Goal: Navigation & Orientation: Go to known website

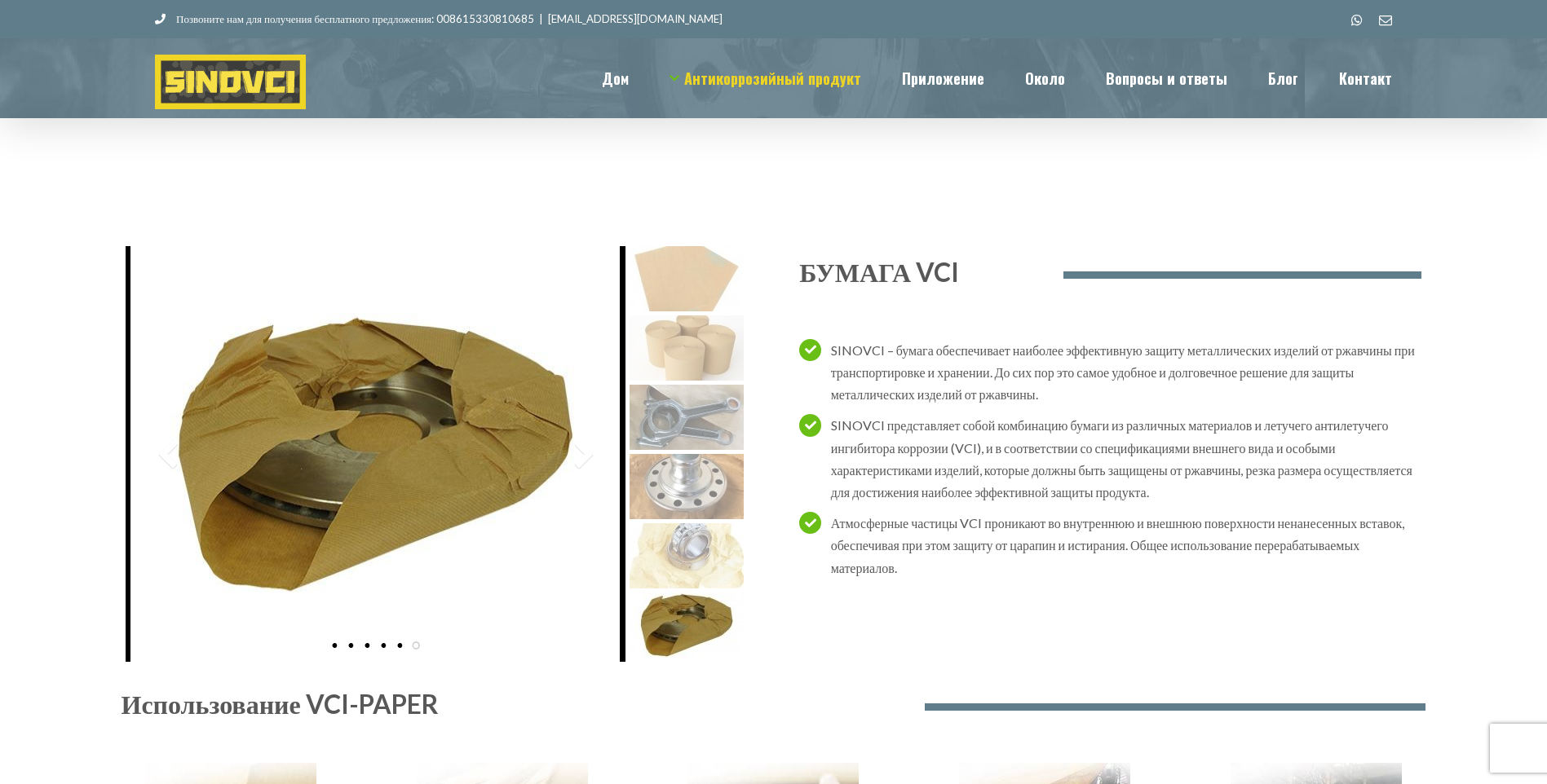
click at [285, 71] on img at bounding box center [231, 82] width 151 height 55
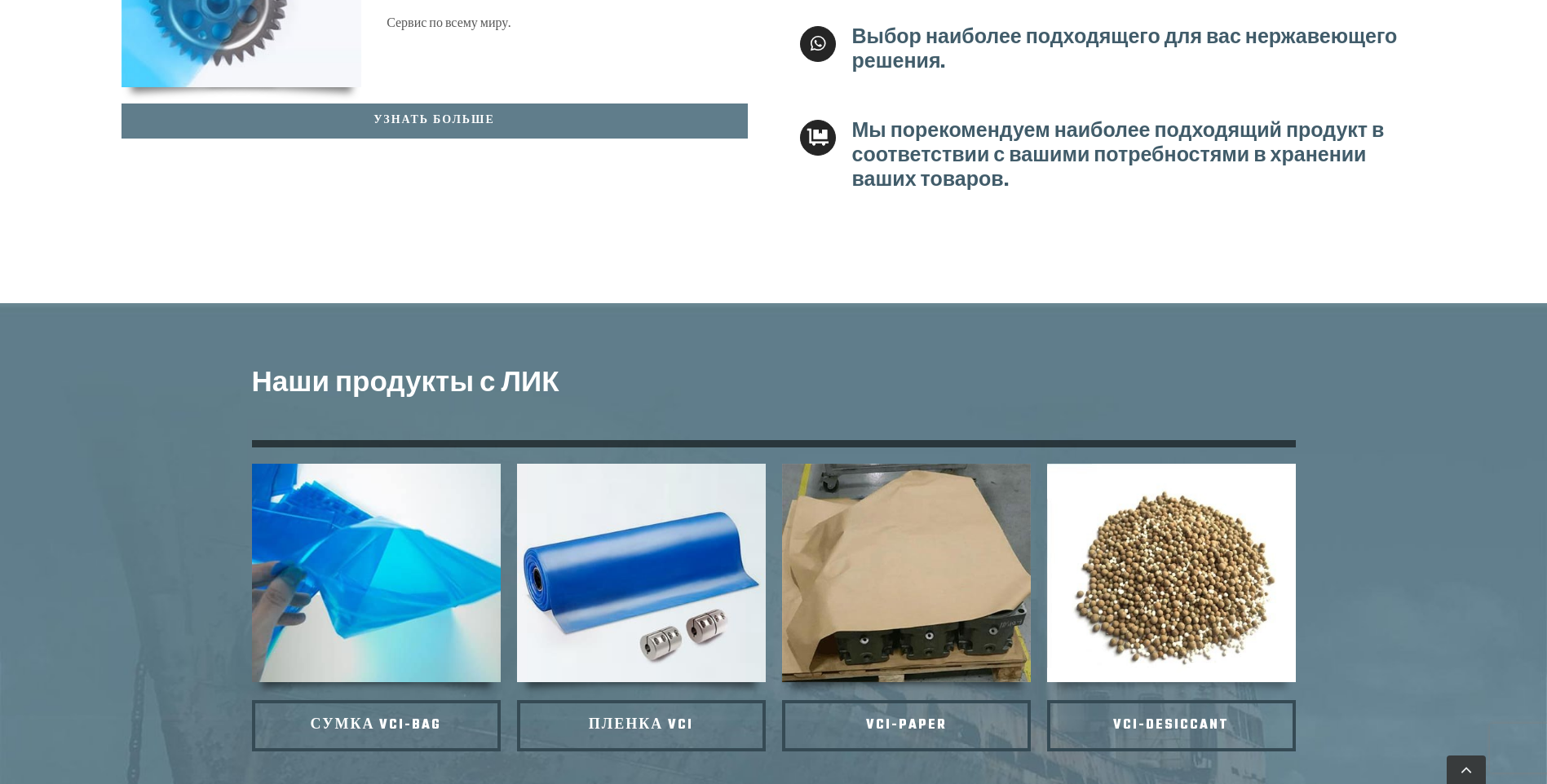
scroll to position [733, 0]
